Goal: Navigation & Orientation: Go to known website

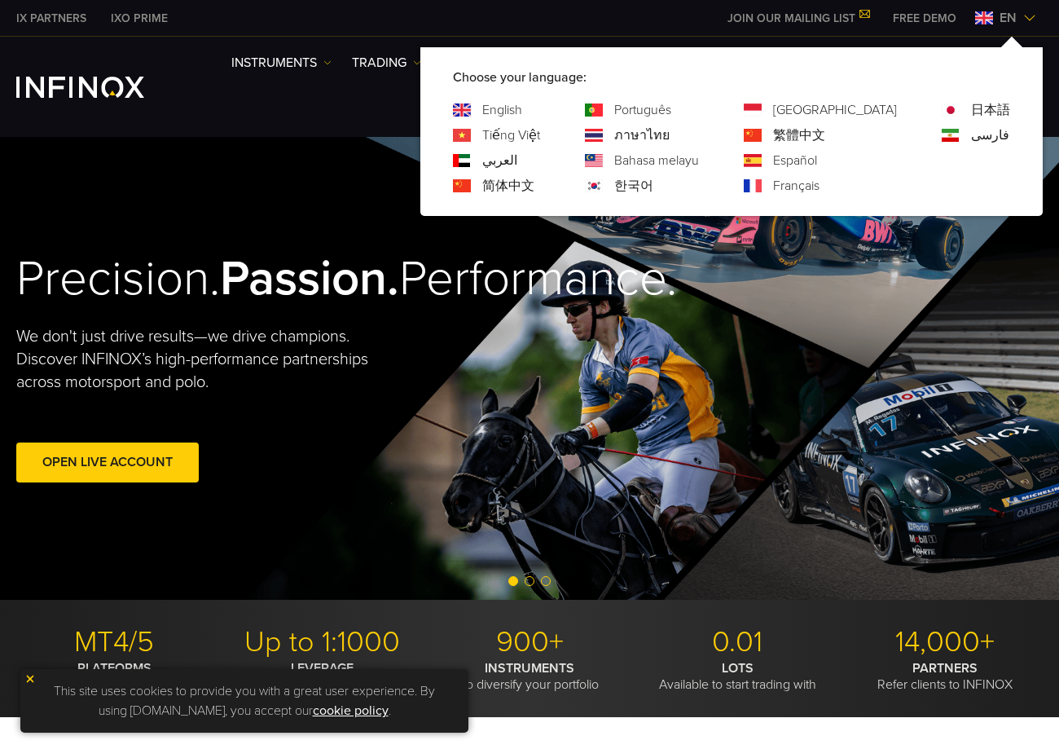
click at [817, 156] on link "Español" at bounding box center [795, 161] width 44 height 20
